Goal: Task Accomplishment & Management: Manage account settings

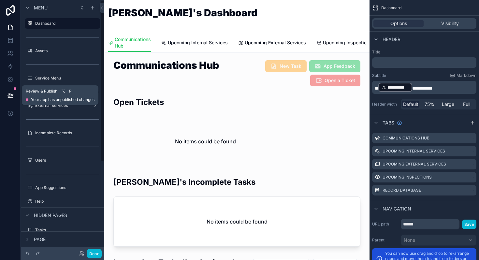
click at [13, 95] on icon at bounding box center [10, 94] width 6 height 3
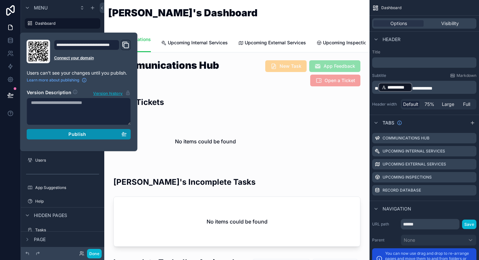
click at [81, 134] on span "Publish" at bounding box center [77, 134] width 18 height 6
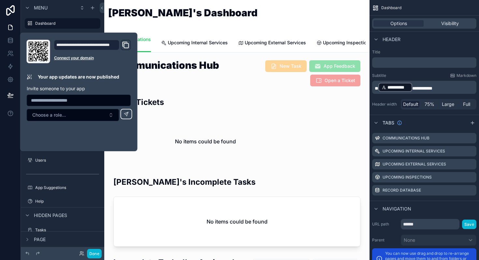
click at [213, 15] on div "[PERSON_NAME]'s Dashboard" at bounding box center [236, 17] width 257 height 18
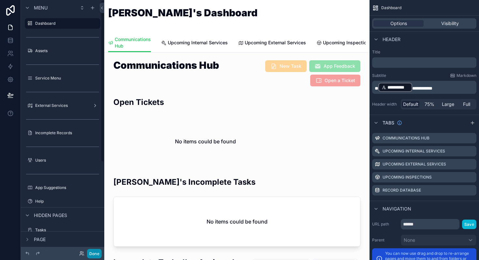
click at [98, 257] on button "Done" at bounding box center [94, 253] width 15 height 9
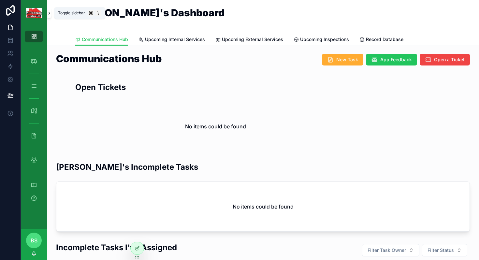
click at [48, 14] on icon "scrollable content" at bounding box center [49, 13] width 5 height 5
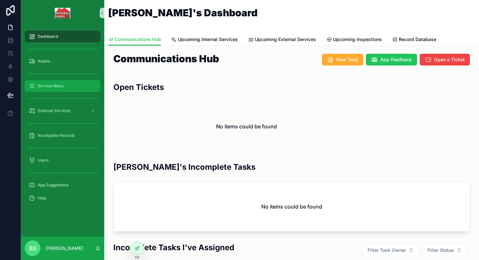
click at [55, 87] on span "Service Menu" at bounding box center [51, 85] width 26 height 5
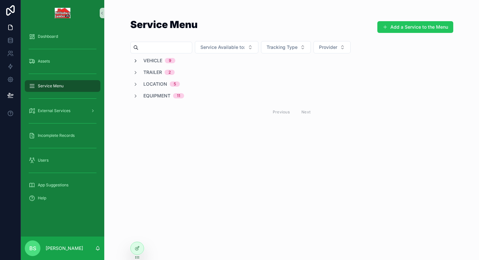
click at [137, 59] on icon "scrollable content" at bounding box center [135, 60] width 5 height 5
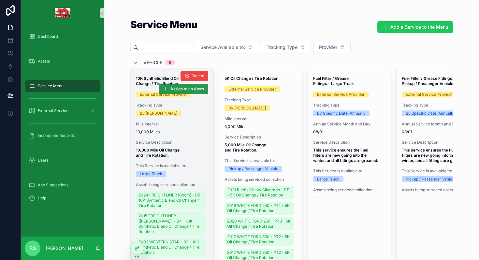
click at [189, 91] on span "Assign to an Asset" at bounding box center [187, 88] width 34 height 5
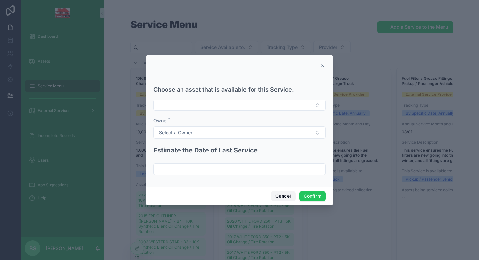
click at [282, 196] on button "Cancel" at bounding box center [283, 196] width 24 height 10
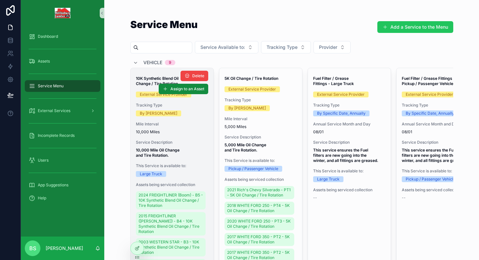
click at [135, 59] on div "Vehicle 9" at bounding box center [154, 62] width 42 height 10
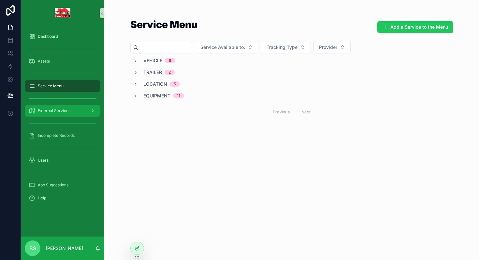
click at [57, 108] on div "External Services" at bounding box center [63, 111] width 68 height 10
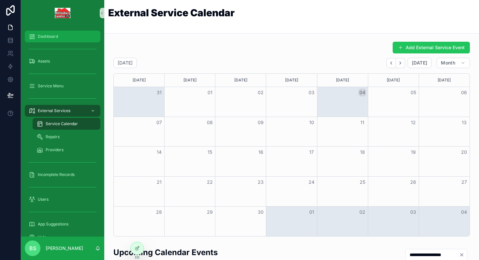
click at [40, 32] on div "Dashboard" at bounding box center [63, 36] width 68 height 10
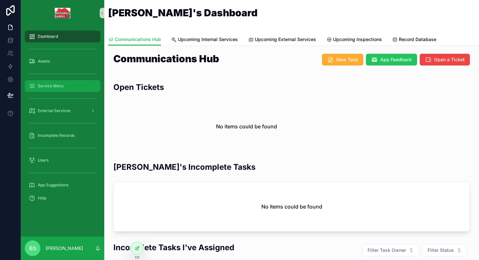
click at [41, 84] on span "Service Menu" at bounding box center [51, 85] width 26 height 5
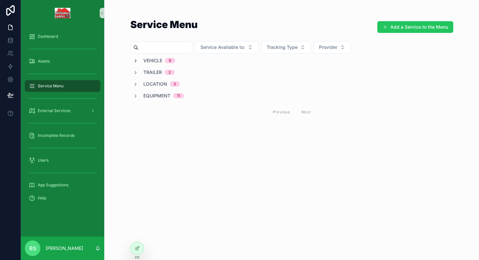
click at [136, 62] on icon "scrollable content" at bounding box center [135, 60] width 5 height 5
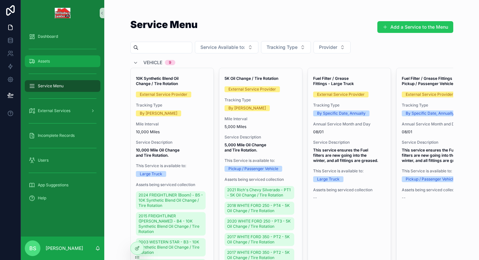
click at [51, 63] on div "Assets" at bounding box center [63, 61] width 68 height 10
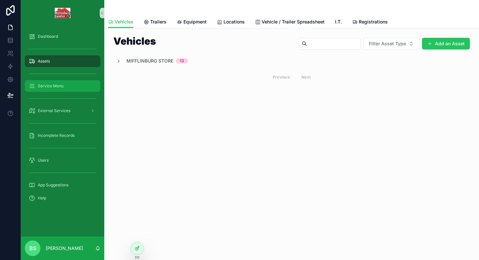
click at [53, 84] on span "Service Menu" at bounding box center [51, 85] width 26 height 5
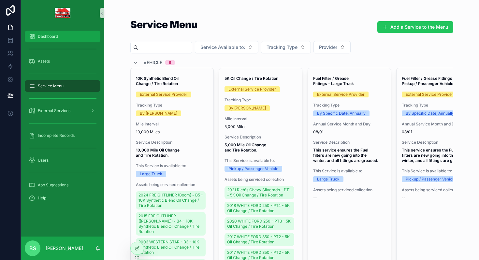
click at [53, 39] on span "Dashboard" at bounding box center [48, 36] width 20 height 5
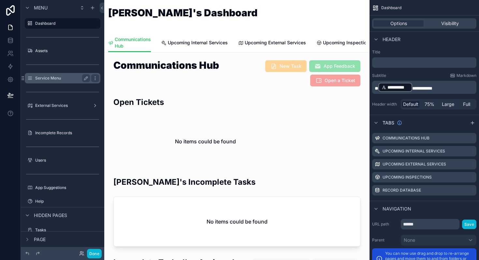
click at [49, 76] on label "Service Menu" at bounding box center [61, 78] width 52 height 5
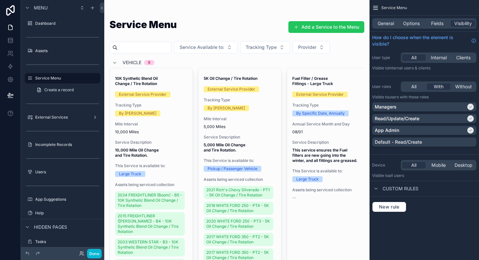
click at [168, 73] on div "scrollable content" at bounding box center [236, 229] width 265 height 459
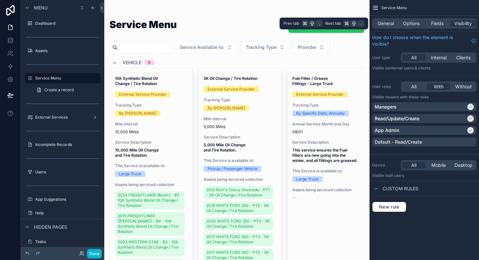
click at [383, 29] on div "General Options Fields Visibility" at bounding box center [425, 24] width 110 height 16
click at [384, 25] on span "General" at bounding box center [386, 23] width 16 height 7
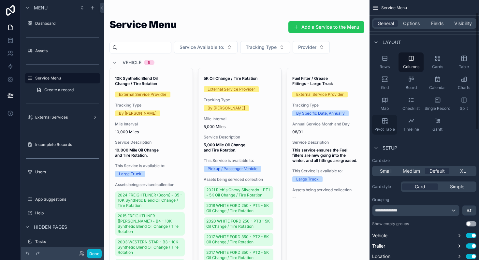
scroll to position [28, 0]
click at [38, 53] on label "Assets" at bounding box center [61, 50] width 52 height 5
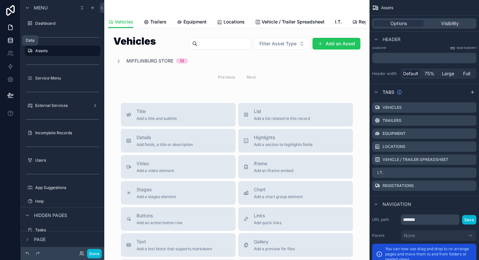
click at [11, 38] on icon at bounding box center [10, 40] width 7 height 7
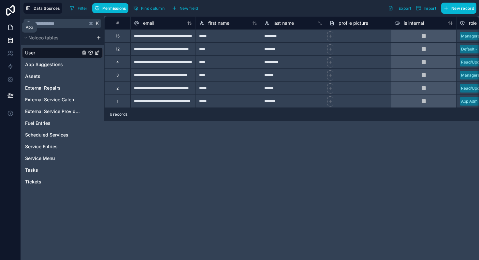
click at [14, 28] on link at bounding box center [10, 27] width 21 height 13
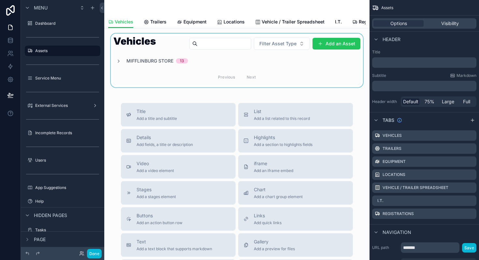
click at [118, 61] on div "scrollable content" at bounding box center [237, 61] width 255 height 54
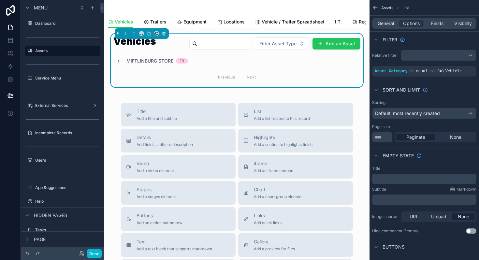
click at [119, 61] on icon "scrollable content" at bounding box center [118, 61] width 5 height 5
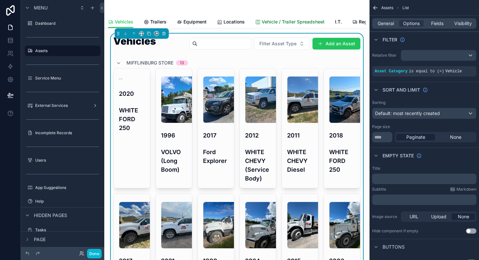
click at [279, 21] on span "Vehicle / Trailer Spreadsheet" at bounding box center [293, 22] width 63 height 7
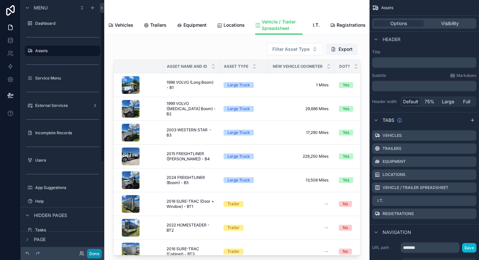
click at [96, 256] on button "Done" at bounding box center [94, 253] width 15 height 9
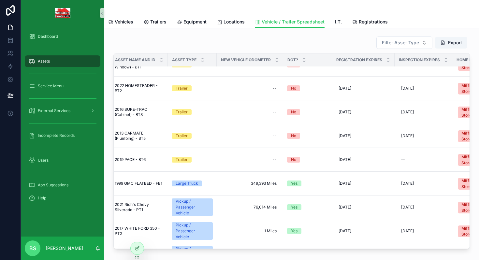
scroll to position [196, 52]
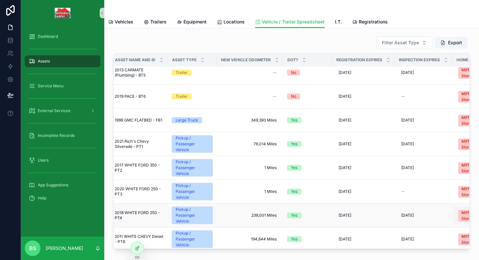
click at [462, 213] on span "Mifflinburg Store" at bounding box center [471, 216] width 27 height 12
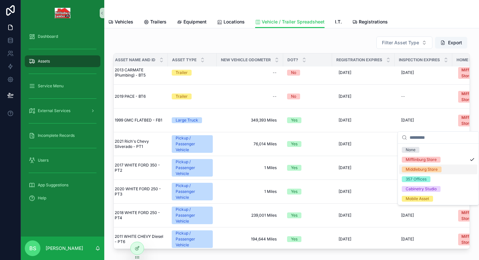
click at [432, 169] on div "Middleburg Store" at bounding box center [422, 170] width 32 height 6
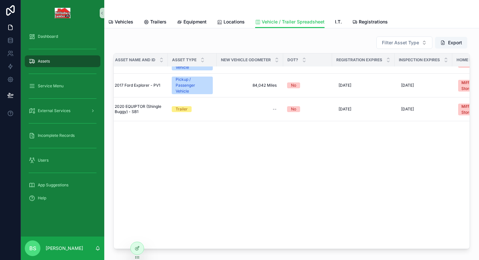
scroll to position [0, 52]
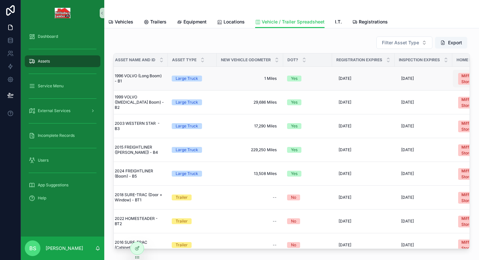
click at [464, 76] on div "Mifflinburg Store" at bounding box center [472, 79] width 21 height 12
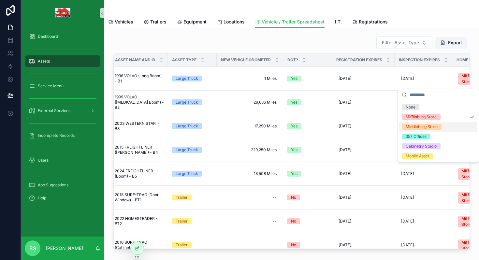
click at [427, 124] on div "Middleburg Store" at bounding box center [422, 127] width 32 height 6
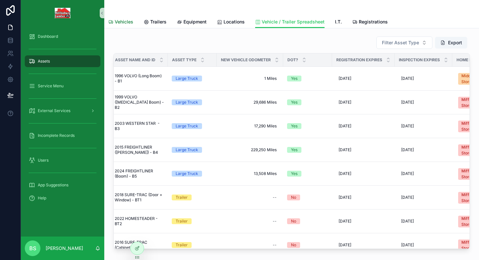
click at [127, 24] on span "Vehicles" at bounding box center [124, 22] width 19 height 7
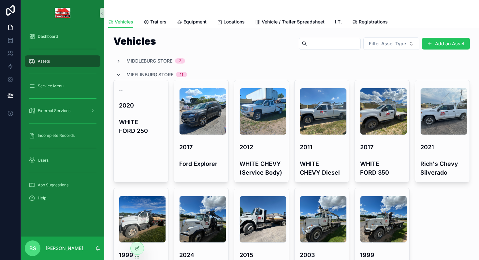
click at [120, 73] on icon "scrollable content" at bounding box center [118, 74] width 5 height 5
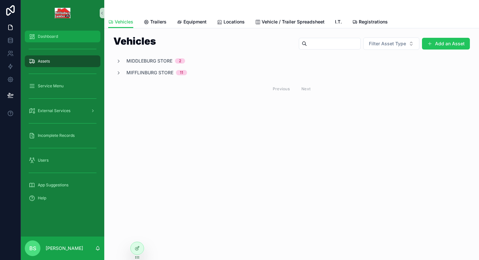
click at [50, 38] on span "Dashboard" at bounding box center [48, 36] width 20 height 5
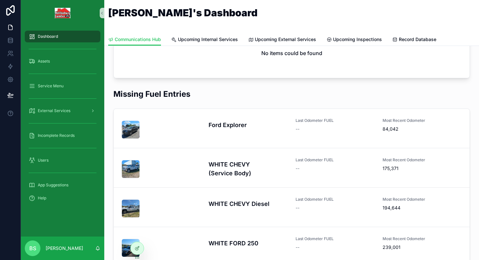
scroll to position [414, 0]
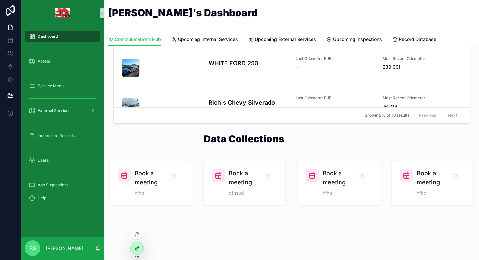
click at [139, 246] on icon at bounding box center [137, 248] width 5 height 5
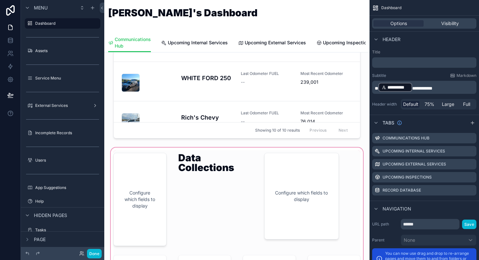
click at [221, 157] on div "scrollable content" at bounding box center [237, 226] width 255 height 160
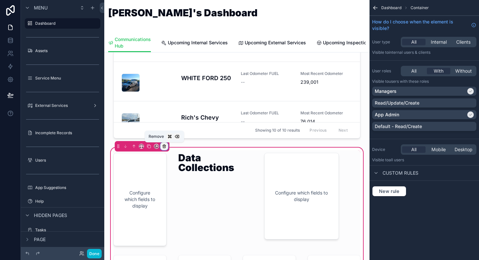
click at [166, 146] on icon "scrollable content" at bounding box center [164, 146] width 5 height 5
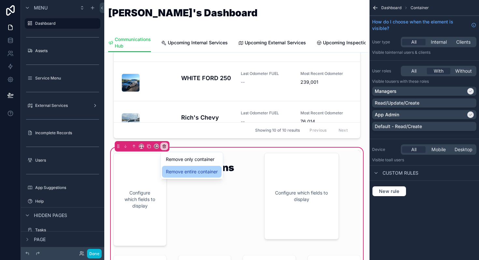
click at [189, 172] on span "Remove entire container" at bounding box center [192, 172] width 52 height 8
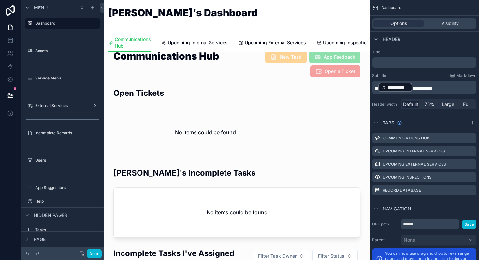
scroll to position [0, 0]
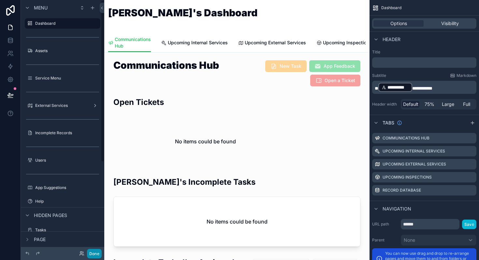
click at [97, 254] on button "Done" at bounding box center [94, 253] width 15 height 9
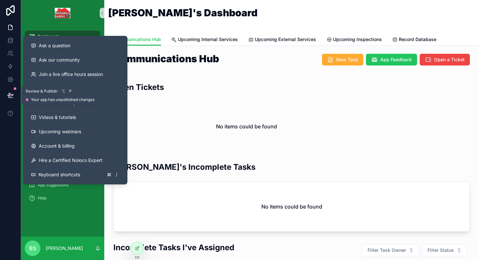
click at [13, 93] on button at bounding box center [10, 95] width 14 height 18
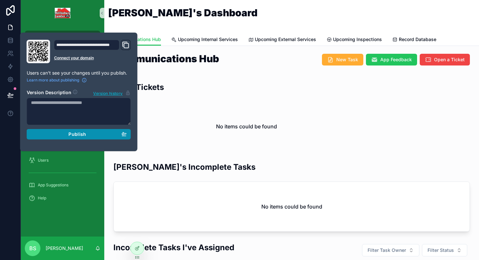
click at [80, 133] on span "Publish" at bounding box center [77, 134] width 18 height 6
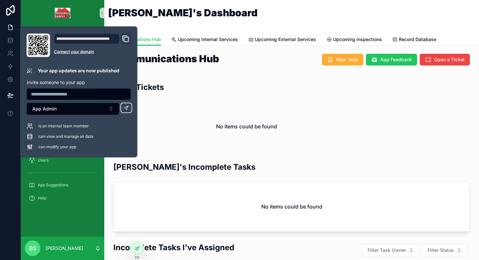
click at [87, 9] on link "scrollable content" at bounding box center [63, 13] width 76 height 10
click at [310, 83] on div "Open Tickets" at bounding box center [291, 90] width 357 height 16
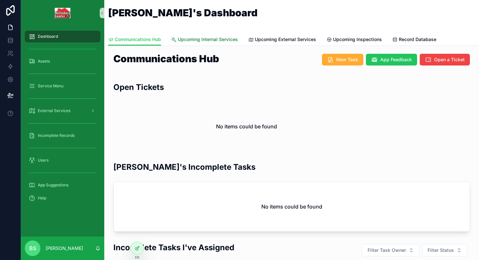
click at [205, 39] on span "Upcoming Internal Services" at bounding box center [208, 39] width 60 height 7
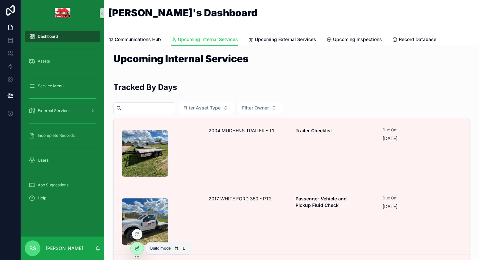
click at [139, 250] on icon at bounding box center [137, 248] width 5 height 5
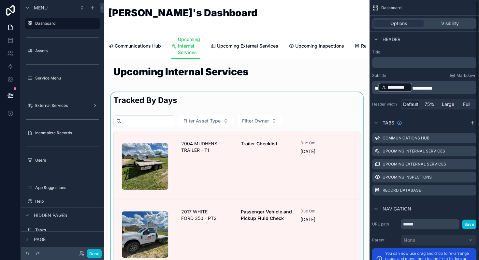
click at [306, 116] on div "scrollable content" at bounding box center [237, 210] width 255 height 237
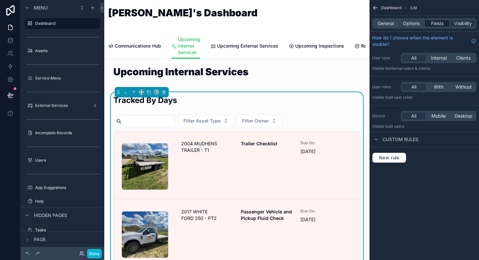
click at [439, 22] on span "Fields" at bounding box center [437, 23] width 12 height 7
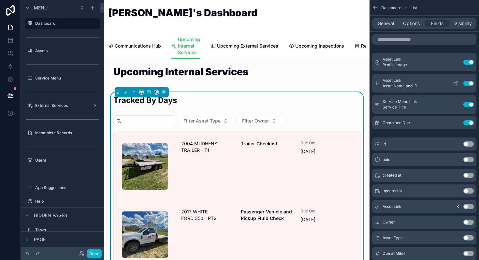
click at [457, 85] on icon "scrollable content" at bounding box center [455, 83] width 3 height 3
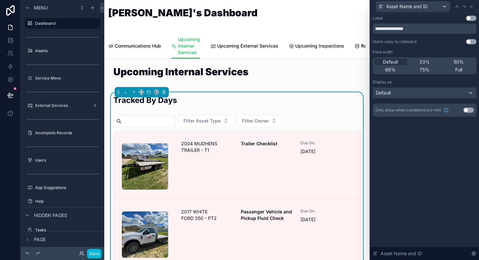
click at [409, 96] on div "Default" at bounding box center [424, 93] width 103 height 10
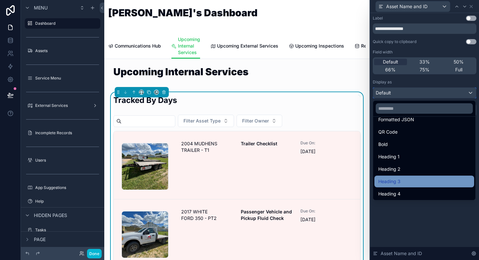
scroll to position [71, 0]
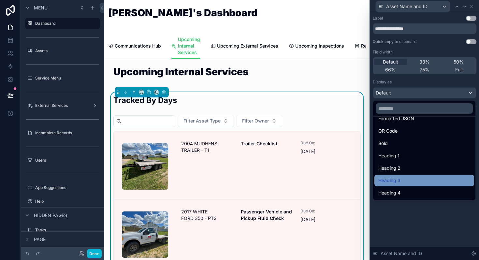
click at [395, 193] on span "Heading 4" at bounding box center [389, 193] width 22 height 8
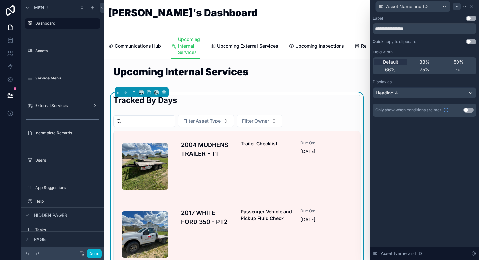
click at [456, 10] on div at bounding box center [457, 7] width 8 height 8
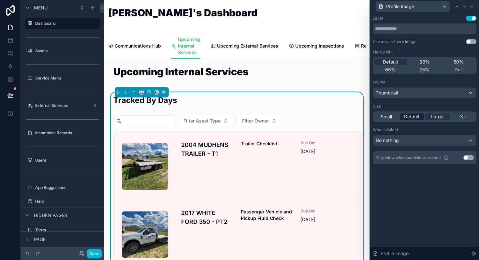
click at [411, 116] on span "Default" at bounding box center [411, 116] width 15 height 7
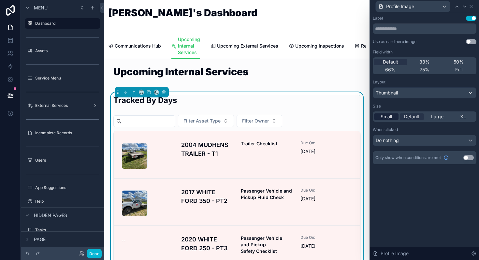
click at [381, 116] on span "Small" at bounding box center [386, 116] width 11 height 7
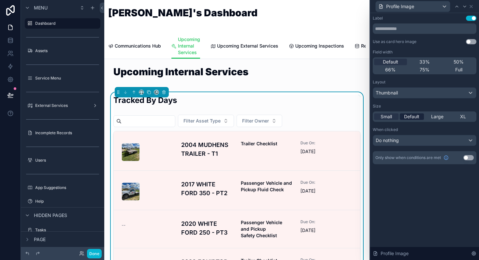
click at [416, 118] on span "Default" at bounding box center [411, 116] width 15 height 7
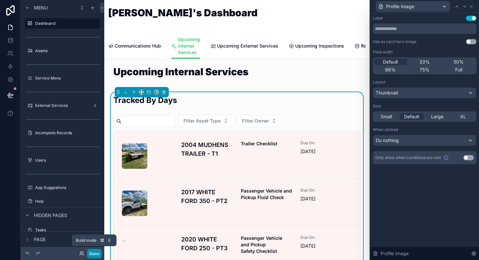
click at [94, 253] on button "Done" at bounding box center [94, 253] width 15 height 9
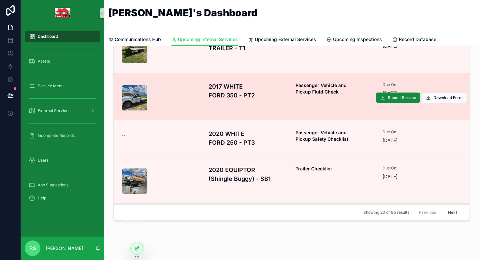
scroll to position [0, 0]
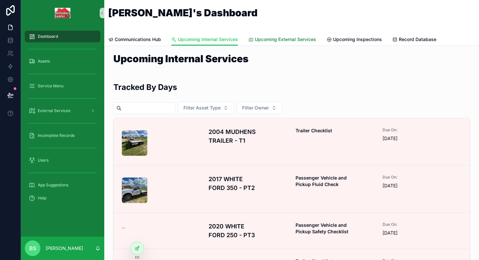
click at [265, 38] on span "Upcoming External Services" at bounding box center [285, 39] width 61 height 7
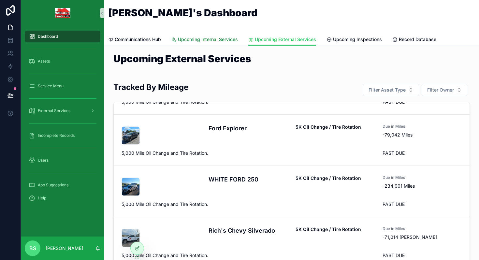
click at [194, 41] on span "Upcoming Internal Services" at bounding box center [208, 39] width 60 height 7
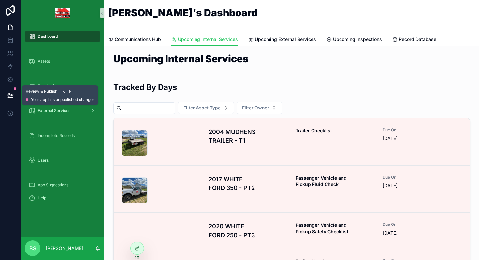
click at [11, 95] on icon at bounding box center [10, 94] width 6 height 3
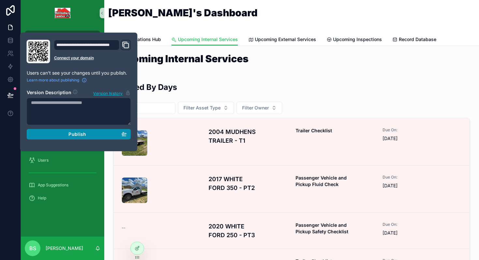
click at [77, 134] on span "Publish" at bounding box center [77, 134] width 18 height 6
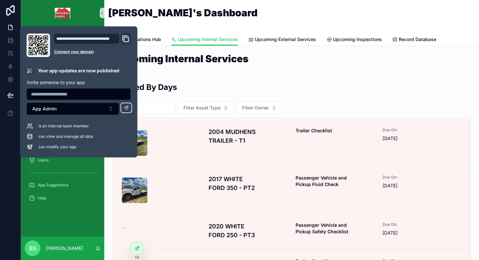
click at [236, 20] on div "[PERSON_NAME]'s Dashboard" at bounding box center [291, 17] width 367 height 18
